Goal: Task Accomplishment & Management: Manage account settings

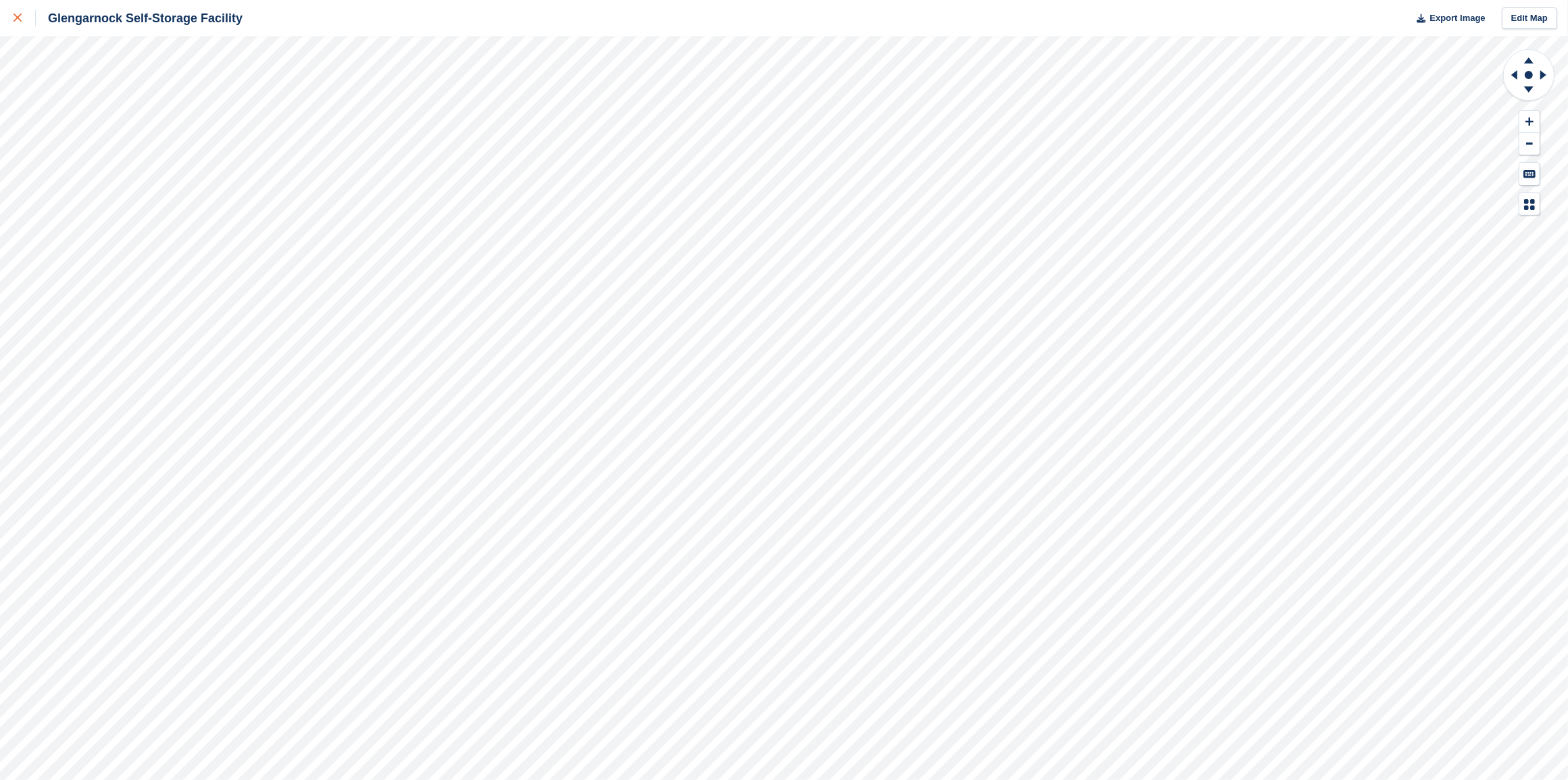
click at [11, 18] on link at bounding box center [17, 18] width 36 height 37
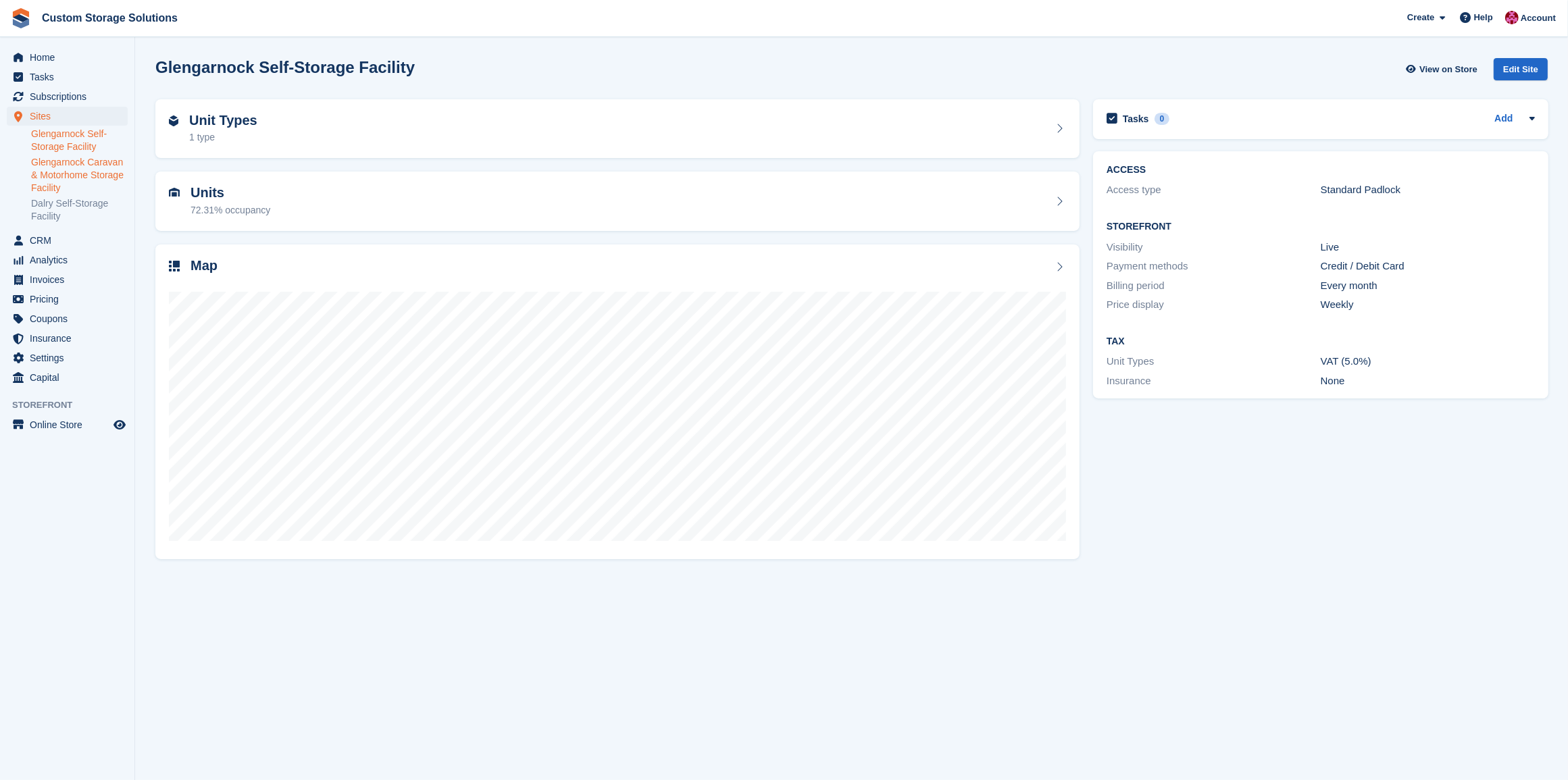
click at [82, 181] on link "Glengarnock Caravan & Motorhome Storage Facility" at bounding box center [79, 176] width 97 height 39
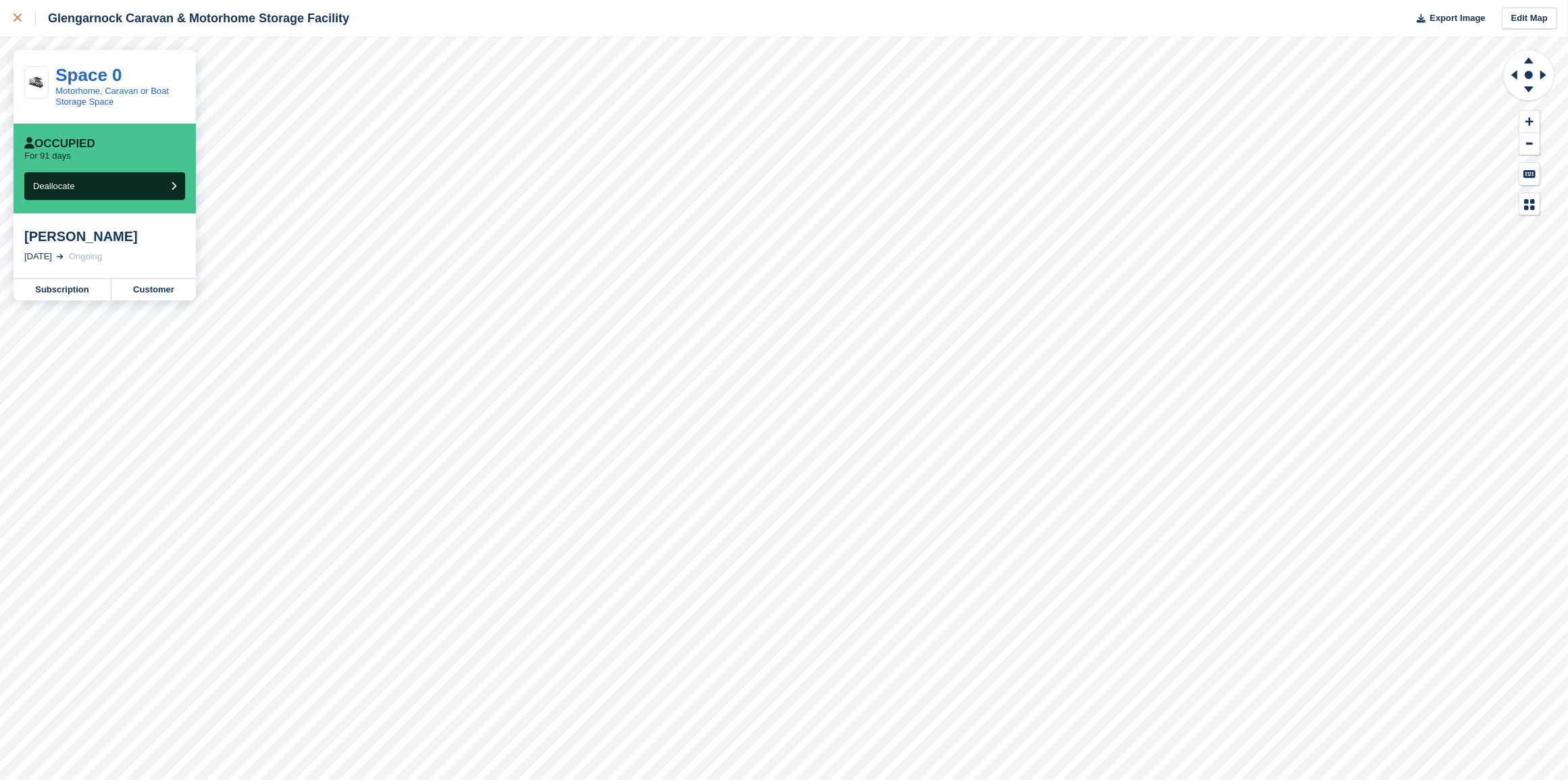
click at [22, 19] on div at bounding box center [24, 17] width 22 height 16
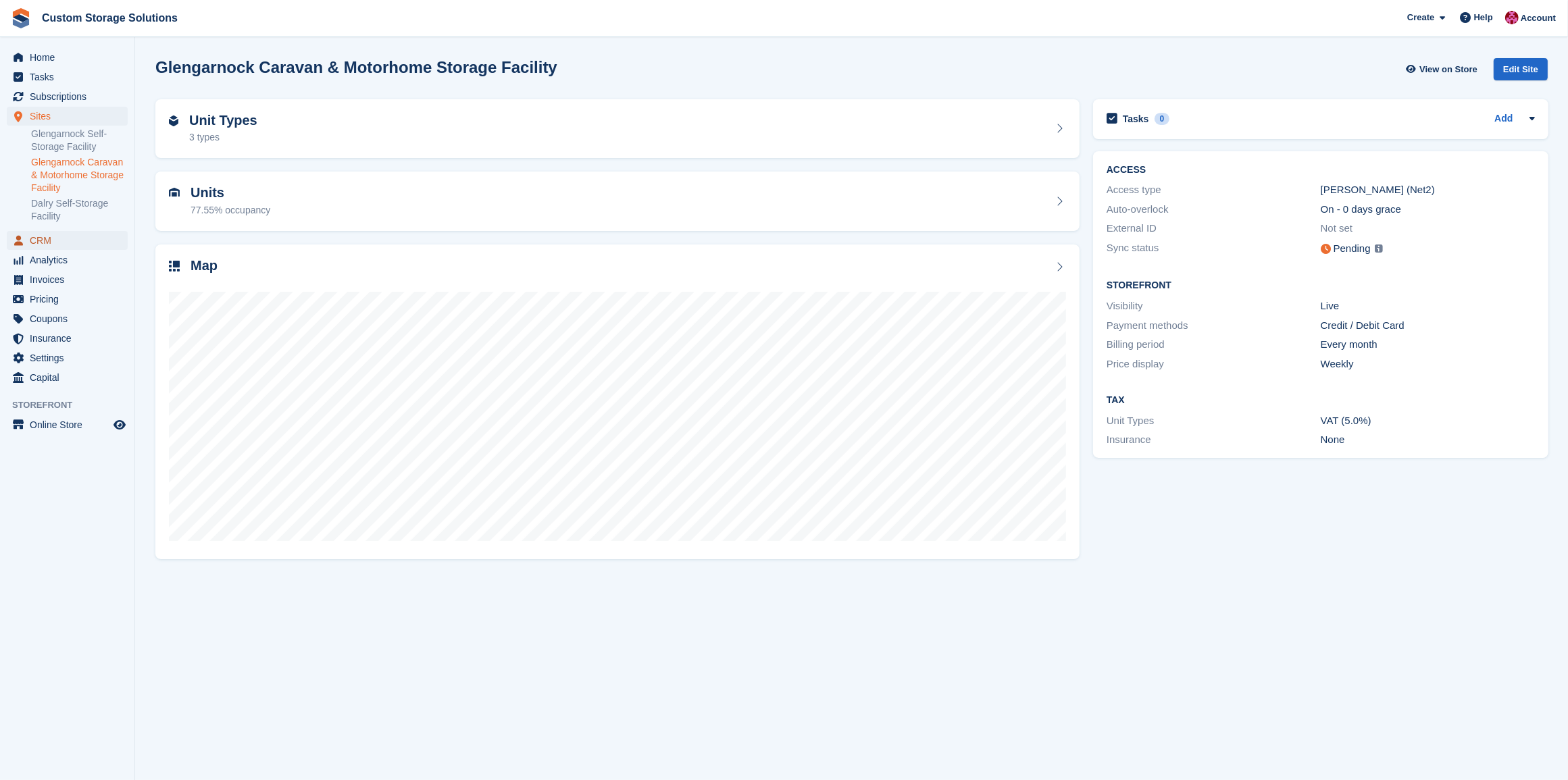
click at [40, 244] on span "CRM" at bounding box center [70, 240] width 81 height 19
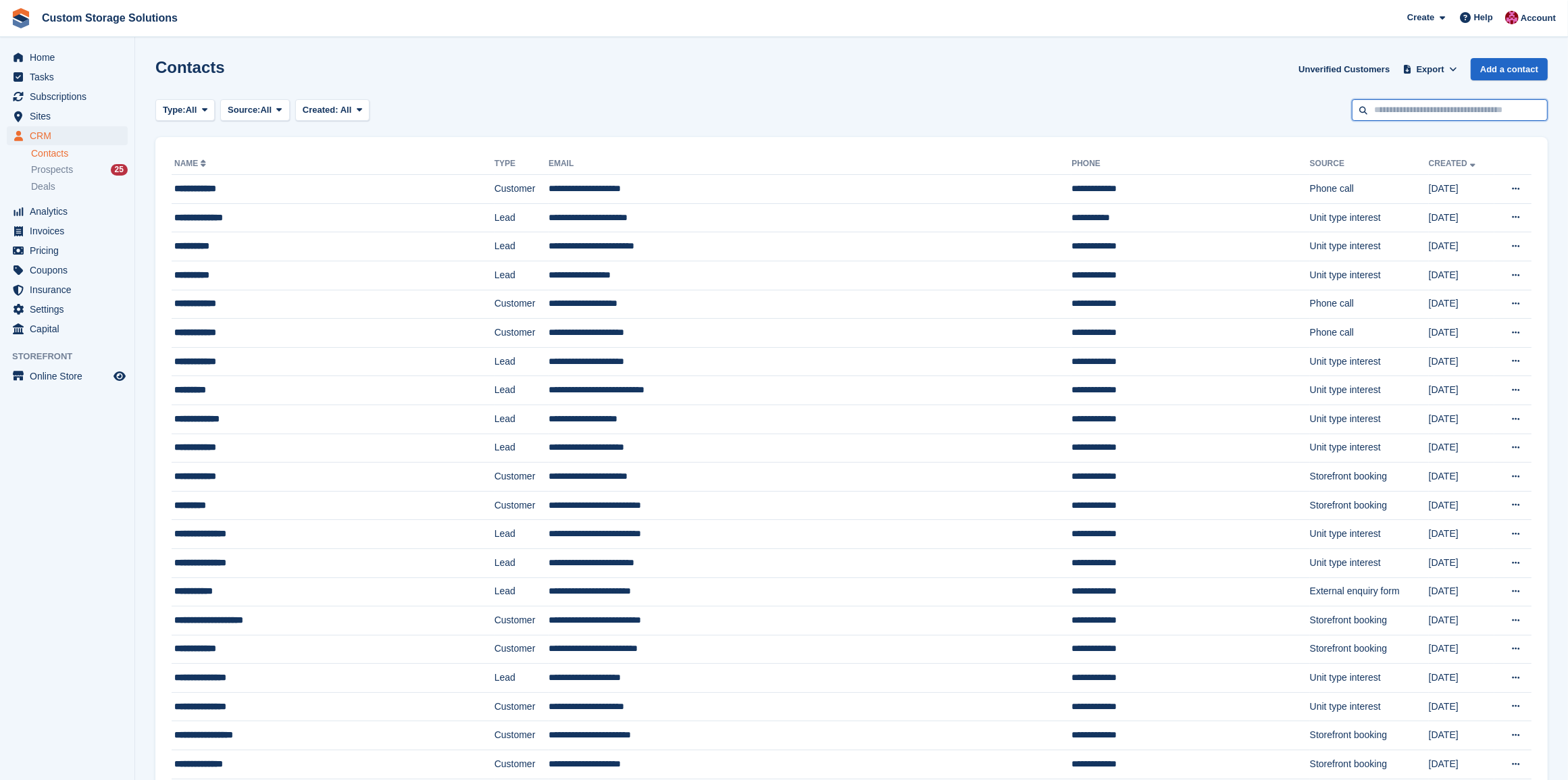
click at [1435, 109] on input "text" at bounding box center [1449, 110] width 196 height 22
type input "*"
type input "******"
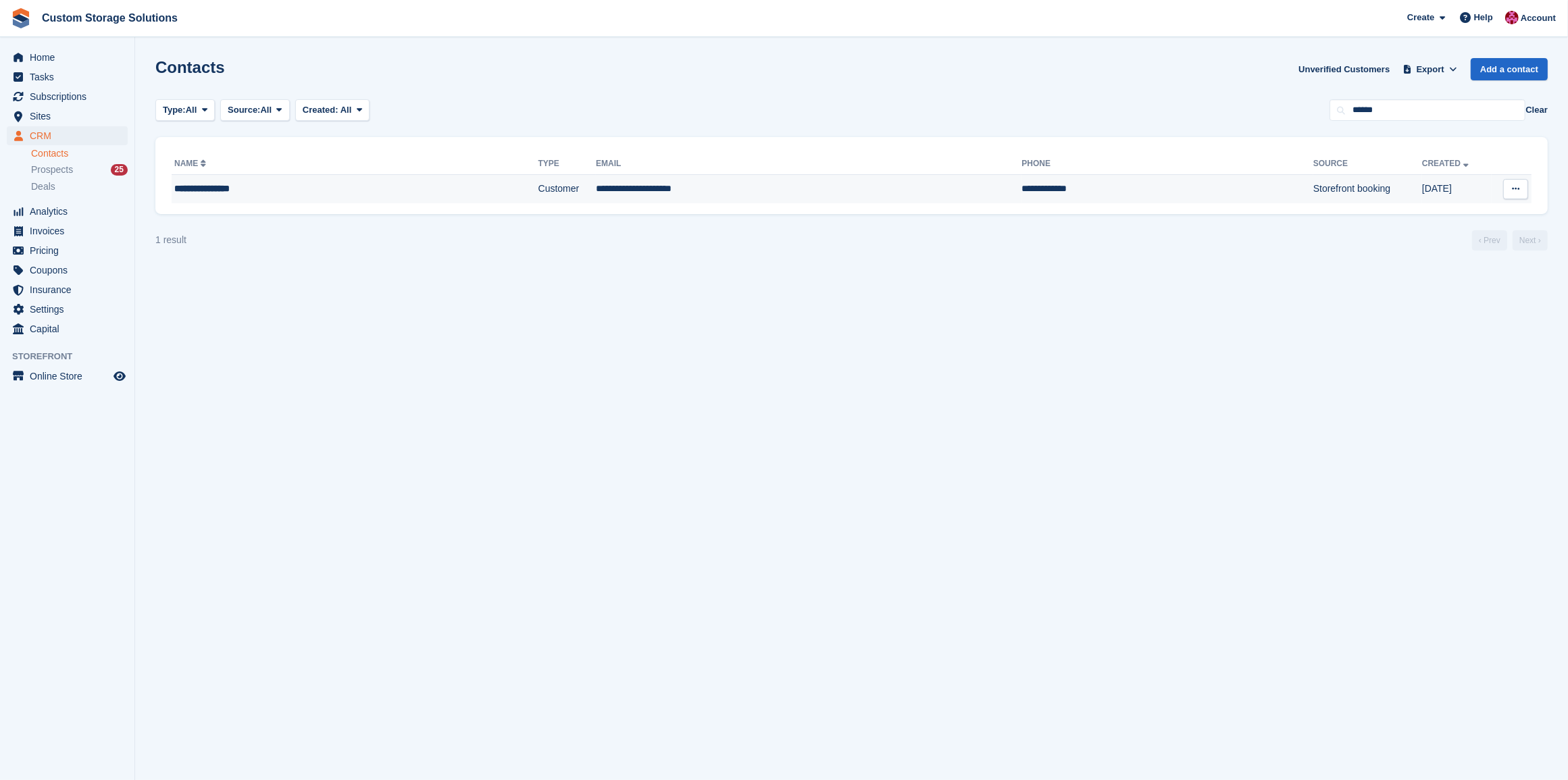
click at [763, 190] on td "**********" at bounding box center [808, 188] width 426 height 28
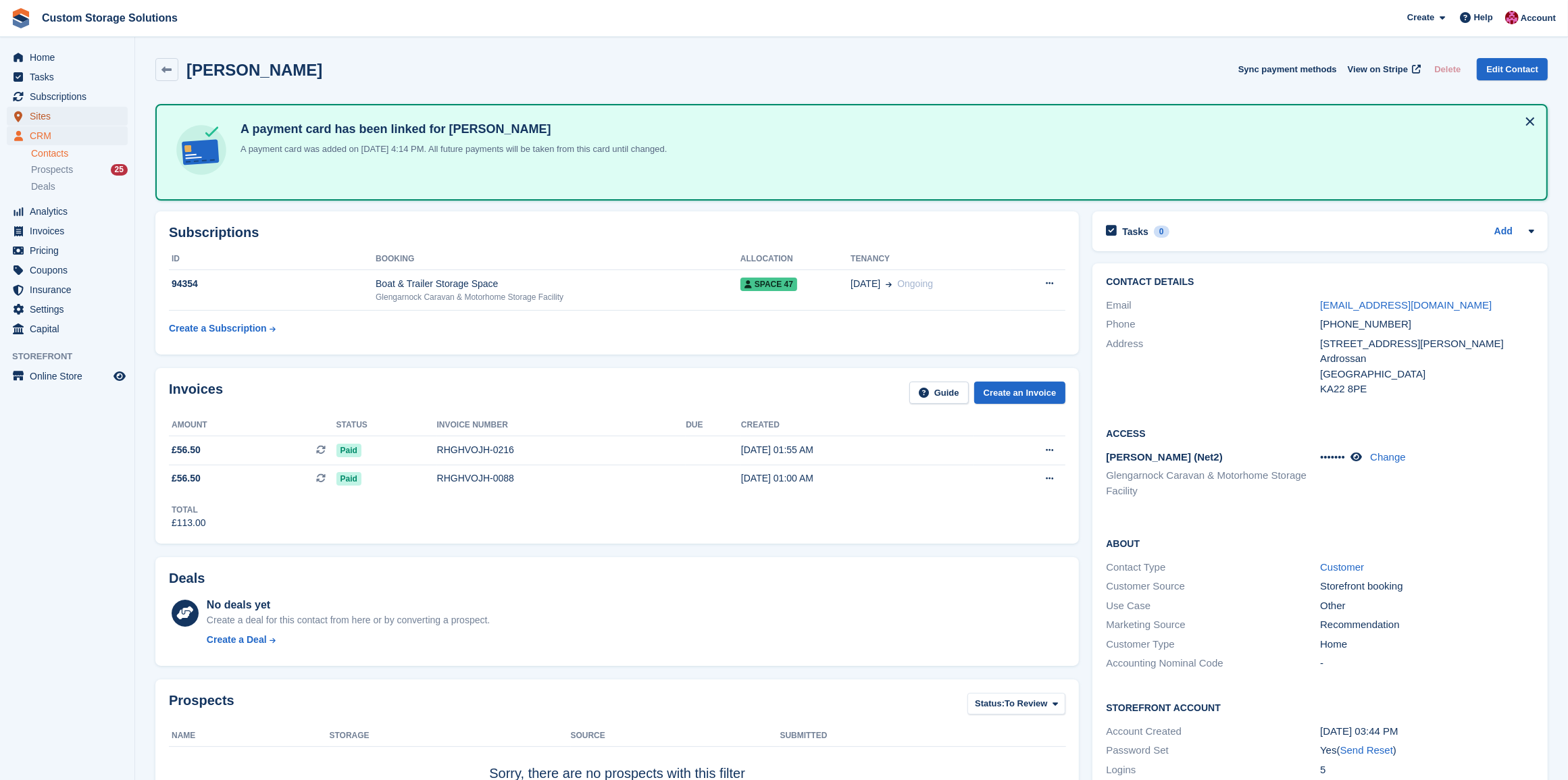
click at [48, 111] on span "Sites" at bounding box center [70, 117] width 81 height 19
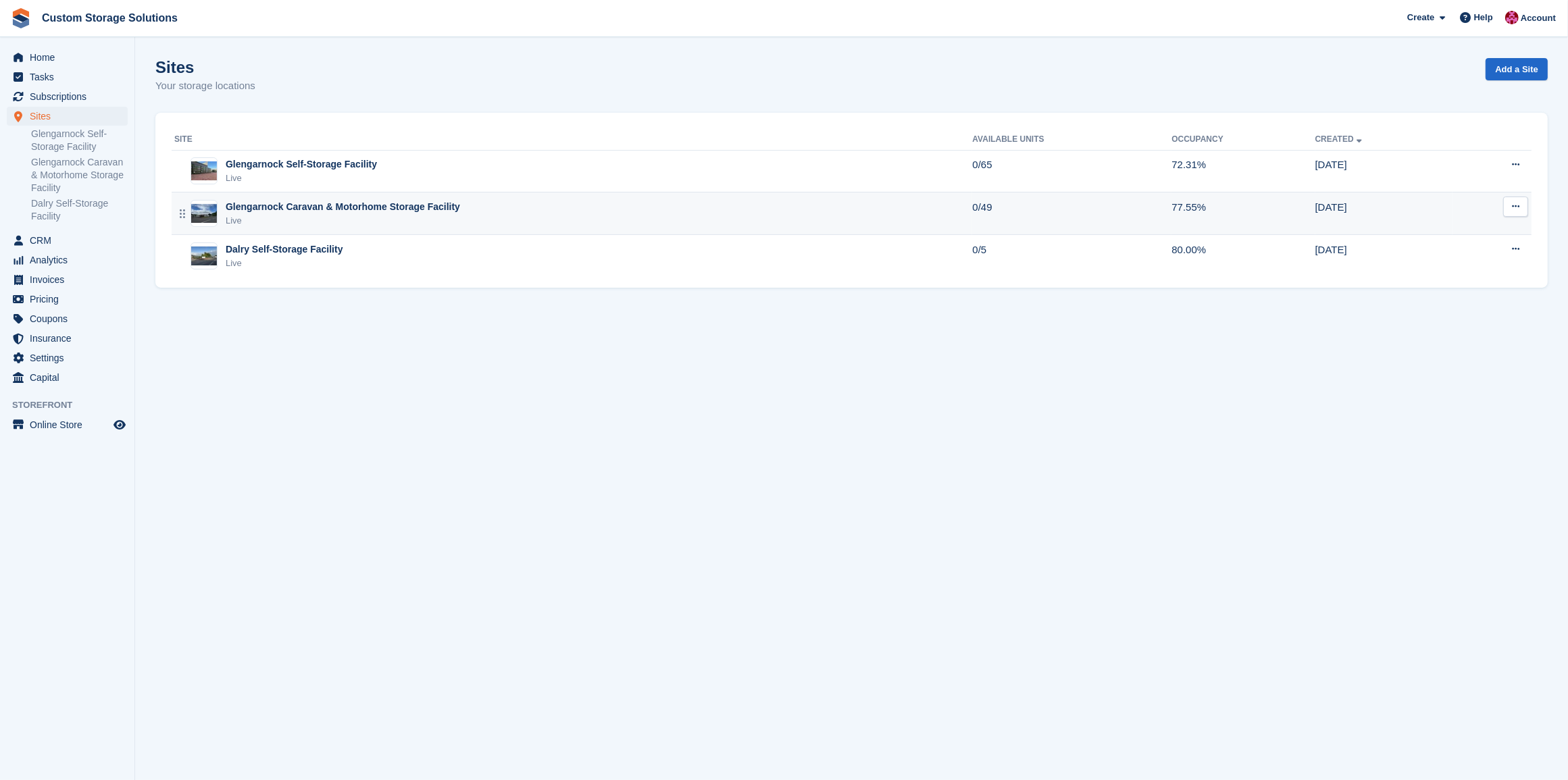
click at [605, 214] on div "Glengarnock Caravan & Motorhome Storage Facility Live" at bounding box center [573, 213] width 798 height 28
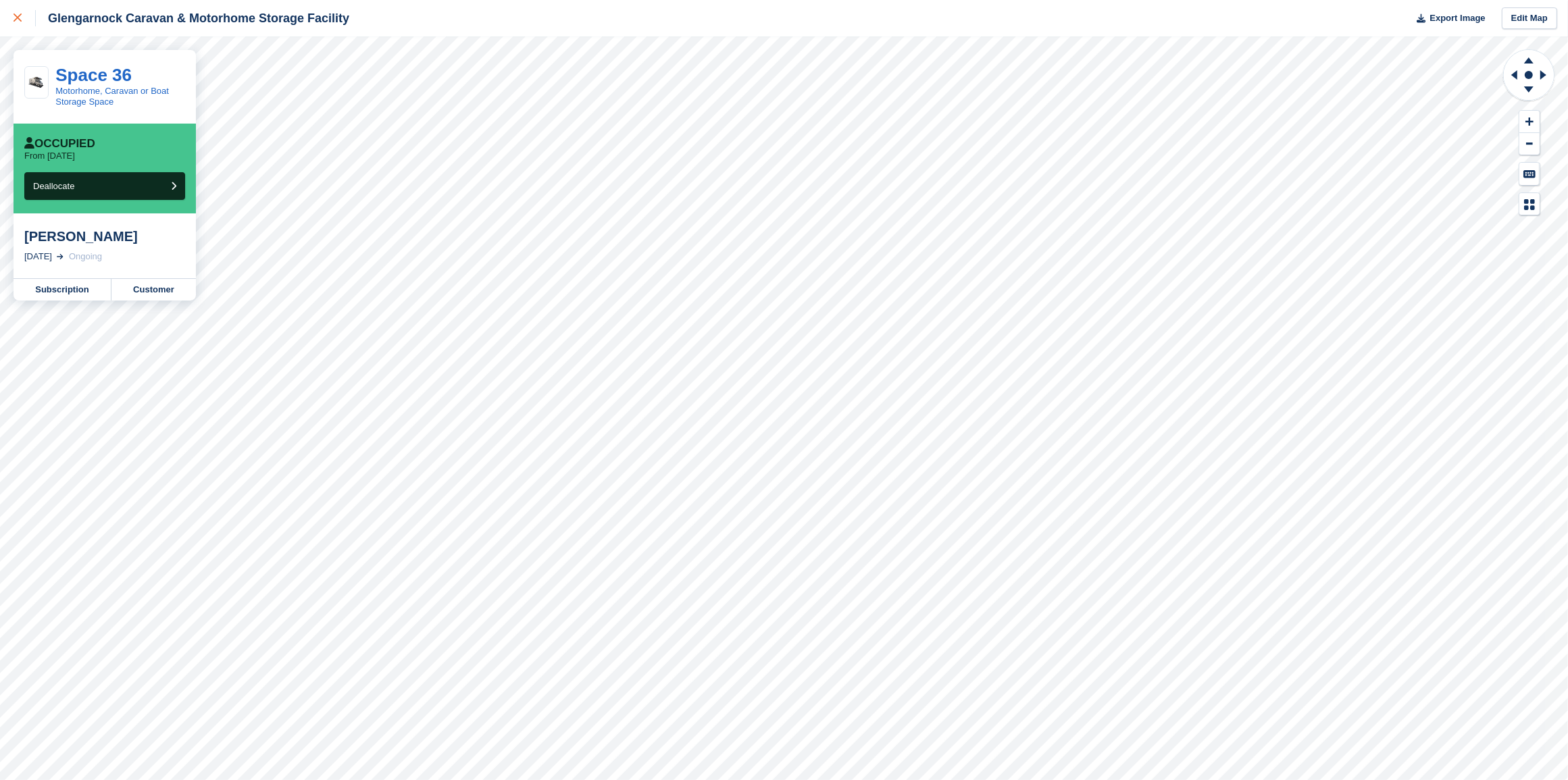
click at [15, 23] on div at bounding box center [24, 17] width 22 height 16
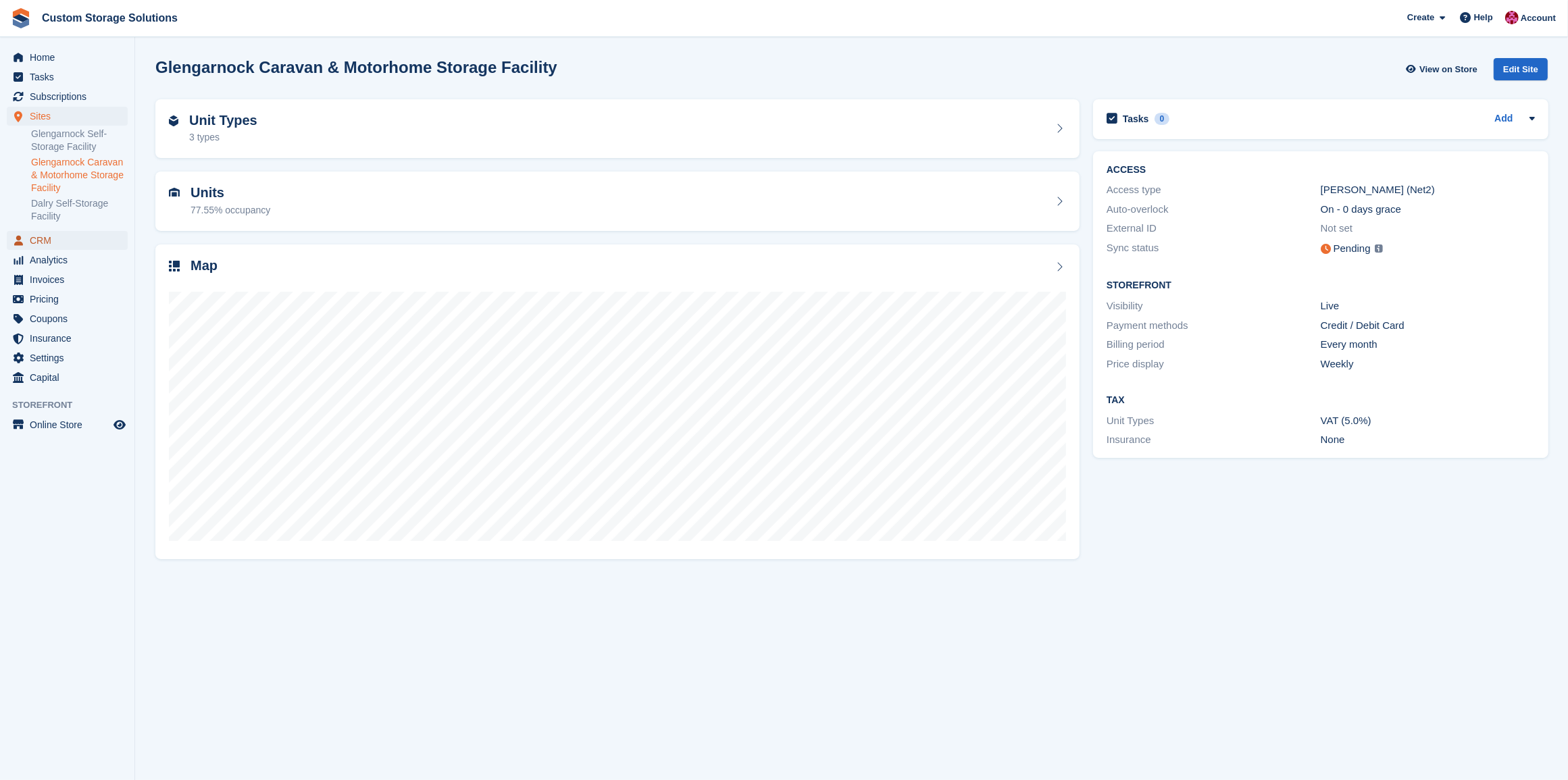
click at [50, 237] on span "CRM" at bounding box center [70, 240] width 81 height 19
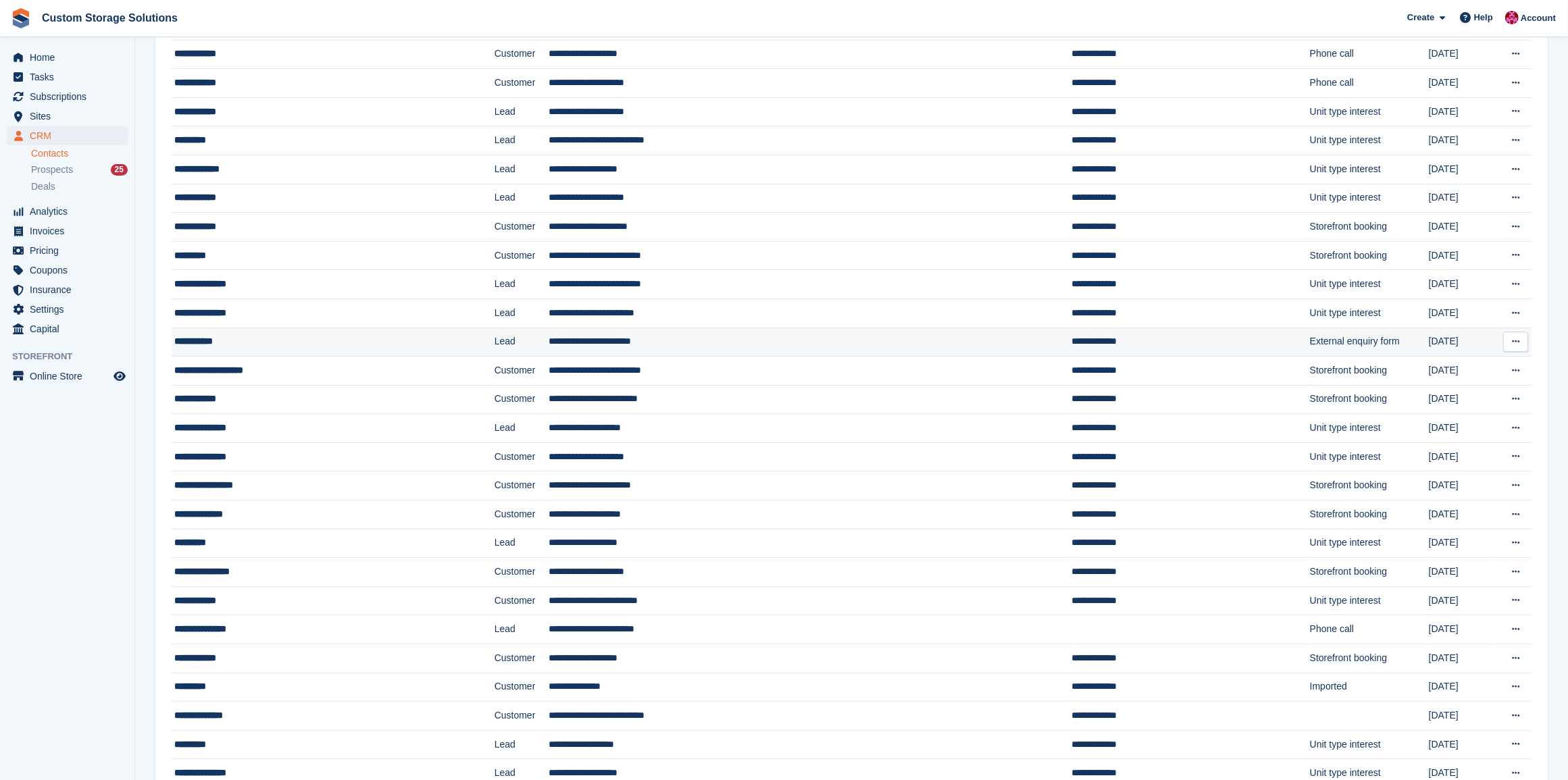
scroll to position [253, 0]
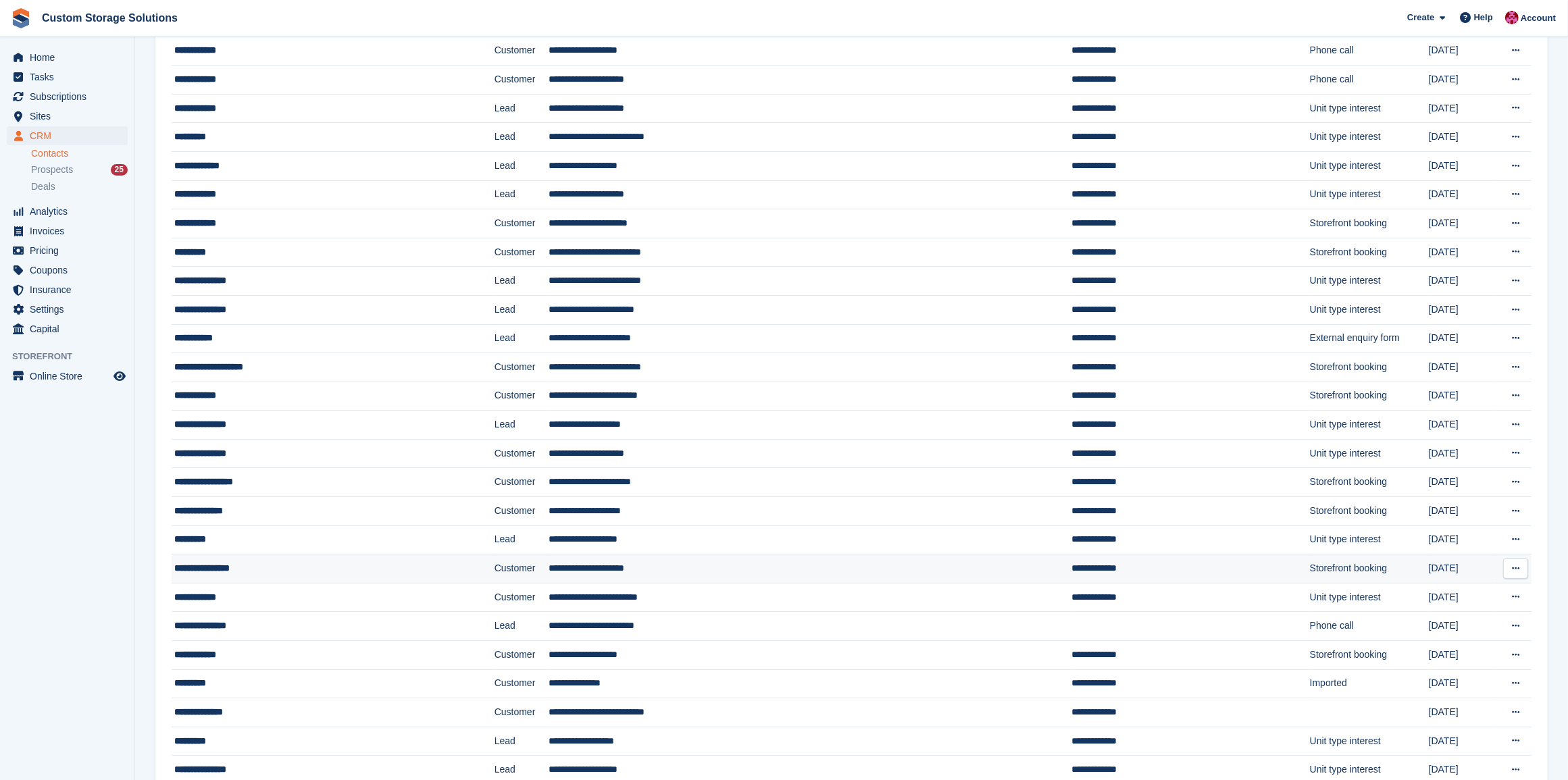
click at [334, 574] on div "**********" at bounding box center [294, 568] width 241 height 14
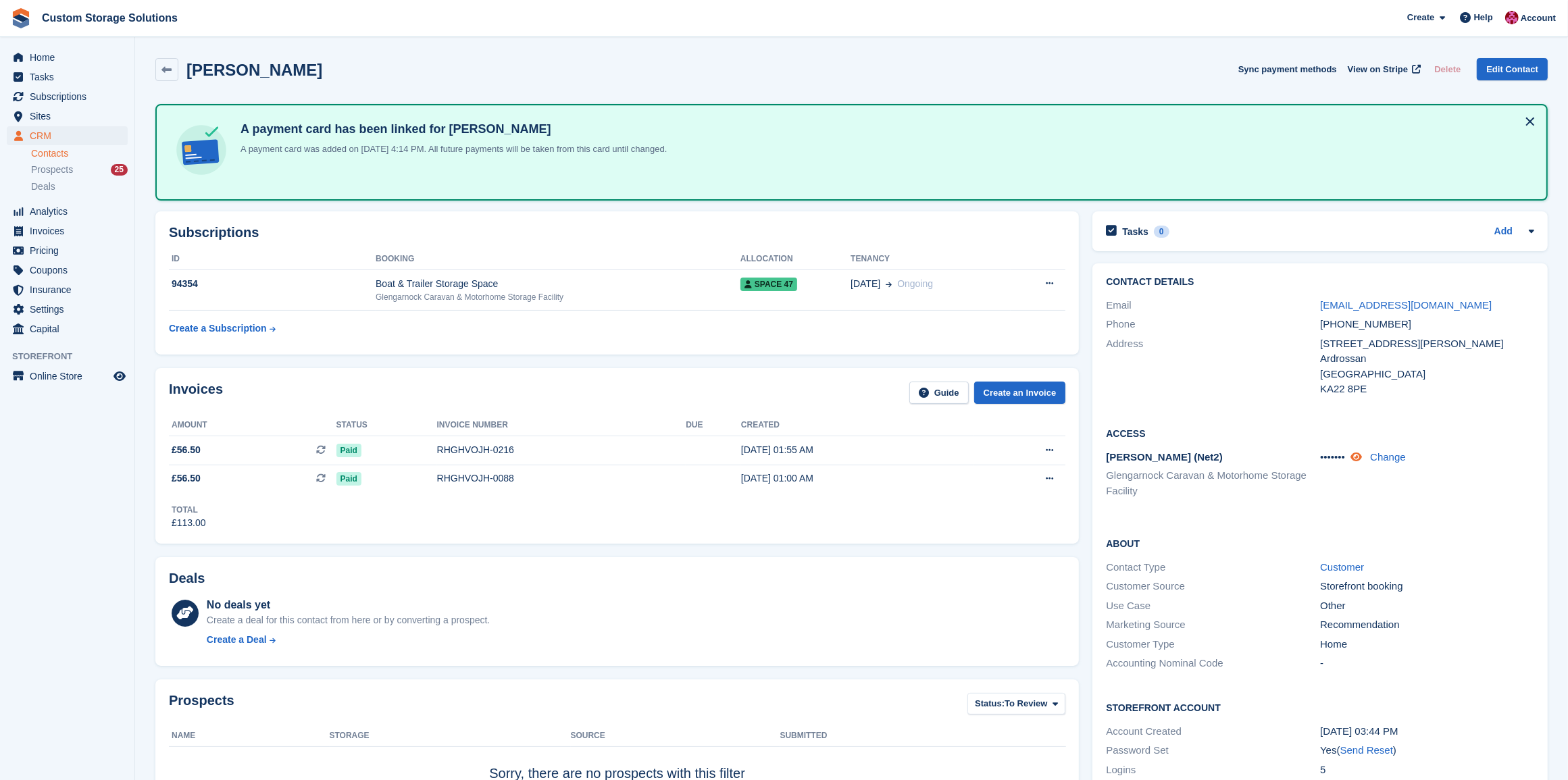
click at [1358, 455] on icon at bounding box center [1356, 457] width 12 height 10
click at [606, 291] on div "Glengarnock Caravan & Motorhome Storage Facility" at bounding box center [558, 296] width 365 height 13
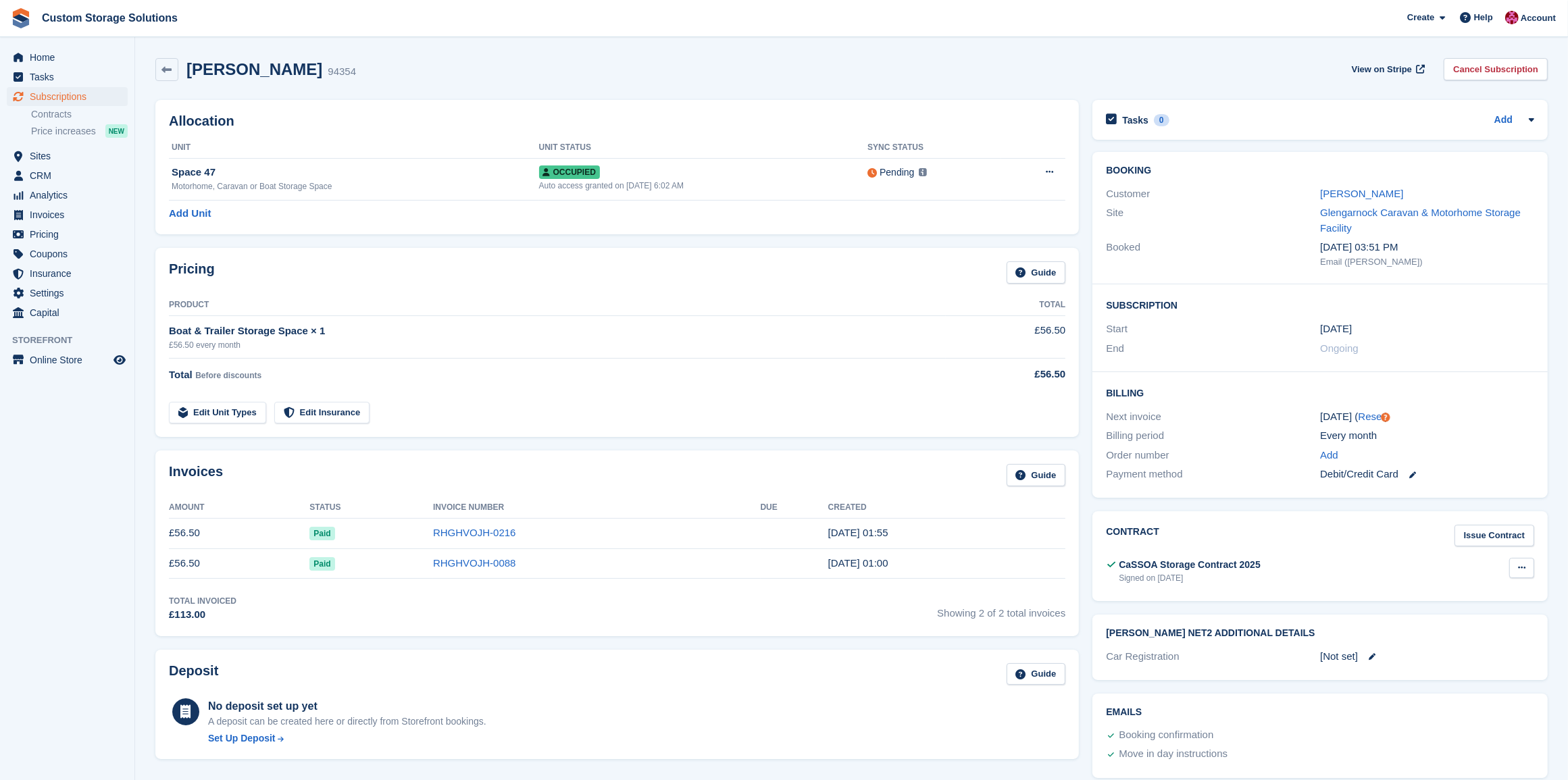
click at [1529, 574] on button at bounding box center [1522, 568] width 25 height 20
click at [1491, 589] on p "View" at bounding box center [1470, 594] width 118 height 17
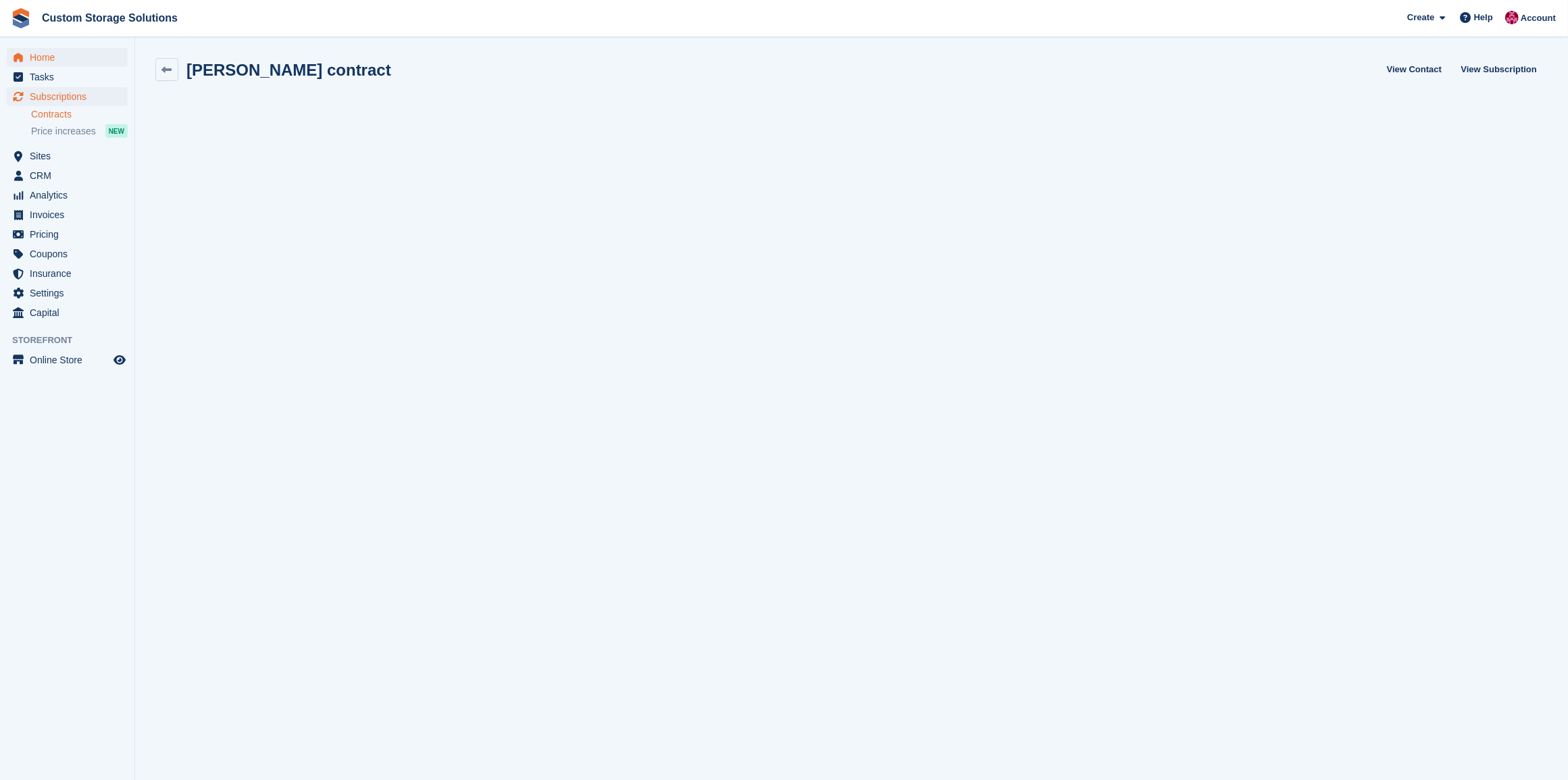
click at [167, 71] on icon at bounding box center [167, 70] width 10 height 10
